Goal: Information Seeking & Learning: Learn about a topic

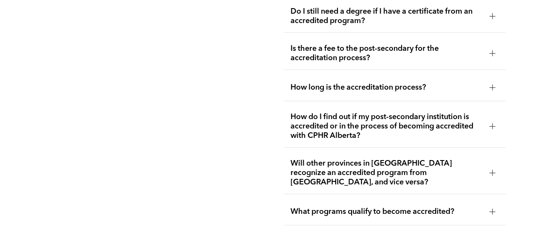
scroll to position [1929, 0]
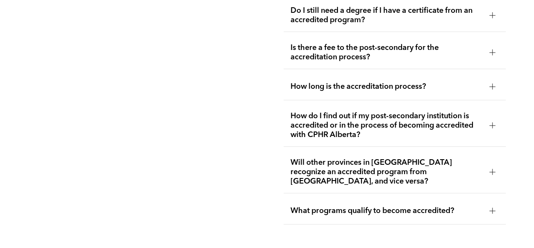
click at [492, 169] on div at bounding box center [492, 172] width 0 height 6
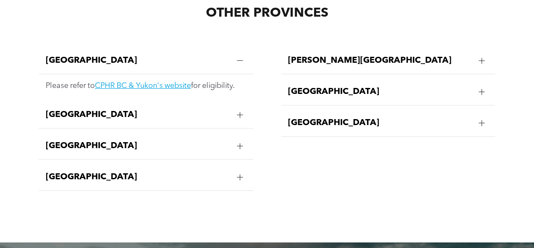
scroll to position [1537, 0]
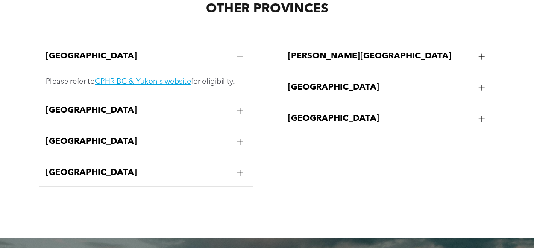
click at [239, 114] on div at bounding box center [239, 111] width 0 height 6
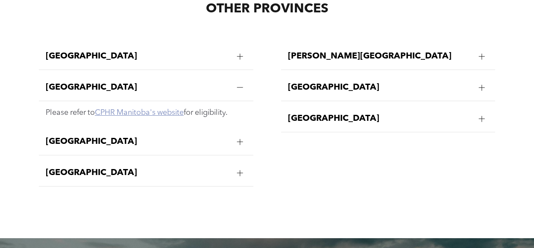
click at [163, 116] on link "CPHR Manitoba's website" at bounding box center [139, 113] width 89 height 8
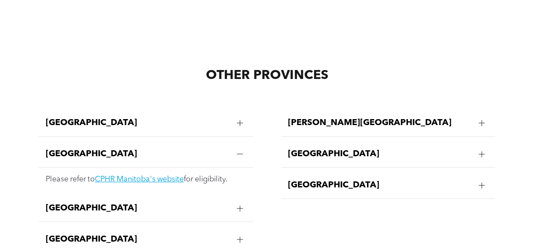
scroll to position [1434, 0]
